Goal: Transaction & Acquisition: Purchase product/service

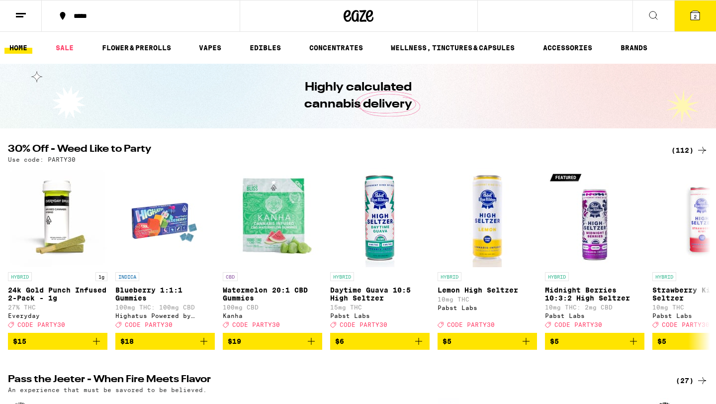
click at [701, 147] on icon at bounding box center [703, 150] width 12 height 12
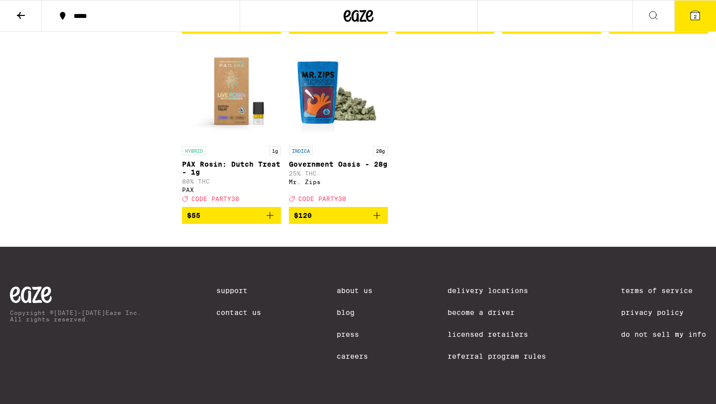
scroll to position [4414, 0]
